Goal: Information Seeking & Learning: Learn about a topic

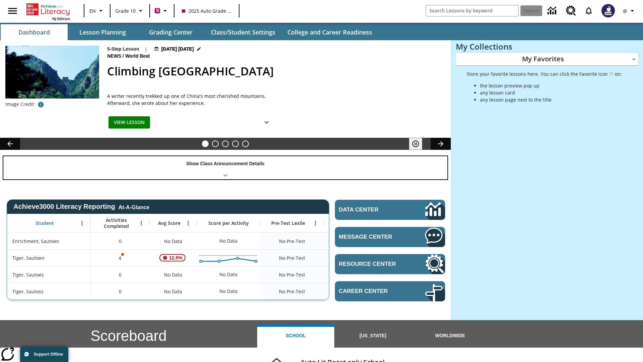
click at [225, 167] on div "Show Class Announcement Details" at bounding box center [225, 167] width 444 height 23
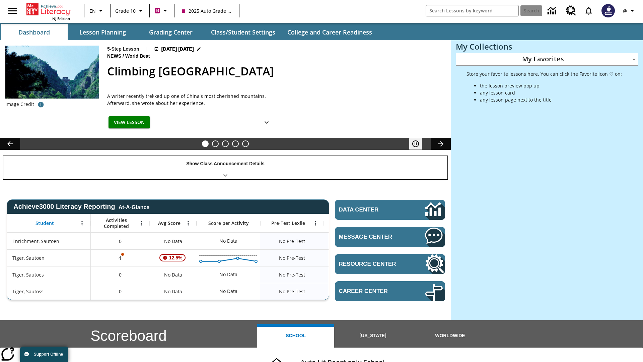
click at [225, 167] on div "Show Class Announcement Details" at bounding box center [225, 167] width 444 height 23
